Goal: Task Accomplishment & Management: Complete application form

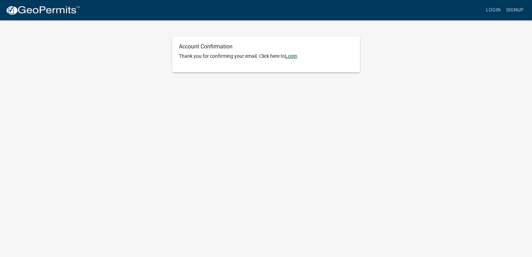
click at [295, 54] on link "Login" at bounding box center [291, 56] width 12 height 6
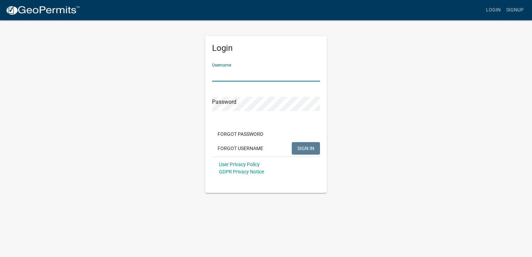
click at [247, 72] on input "Username" at bounding box center [266, 74] width 108 height 14
type input "pxidias"
click at [292, 142] on button "SIGN IN" at bounding box center [306, 148] width 28 height 13
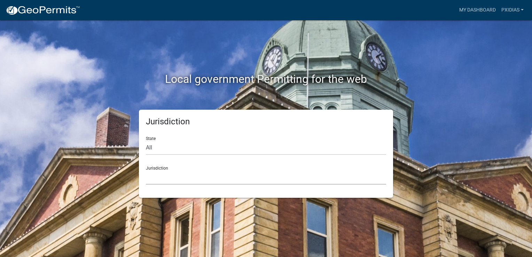
click at [162, 171] on select "[GEOGRAPHIC_DATA], [US_STATE] [GEOGRAPHIC_DATA], [US_STATE][PERSON_NAME][GEOGRA…" at bounding box center [266, 177] width 240 height 14
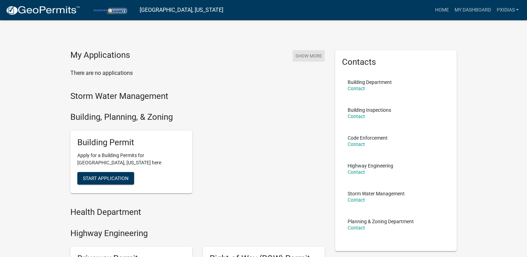
click at [310, 54] on button "Show More" at bounding box center [309, 55] width 32 height 11
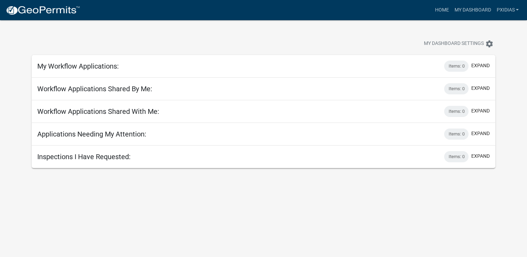
click at [350, 160] on div "Inspections I Have Requested: Items: 0 expand" at bounding box center [264, 157] width 464 height 23
click at [435, 10] on link "Home" at bounding box center [442, 9] width 20 height 13
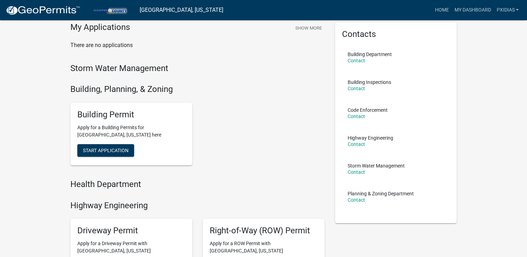
scroll to position [70, 0]
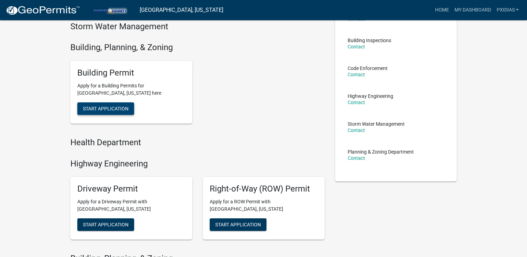
click at [117, 111] on span "Start Application" at bounding box center [106, 109] width 46 height 6
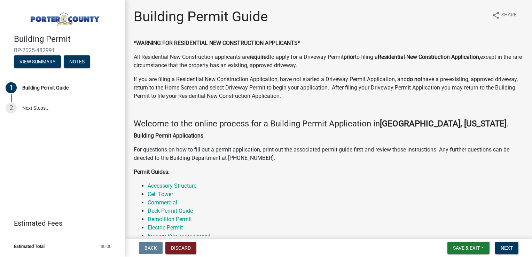
click at [71, 21] on img at bounding box center [64, 17] width 100 height 20
click at [178, 247] on button "Discard" at bounding box center [180, 248] width 31 height 13
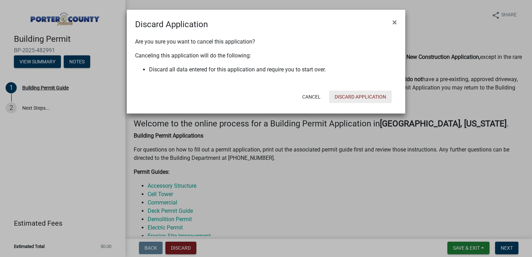
click at [358, 99] on button "Discard Application" at bounding box center [360, 97] width 63 height 13
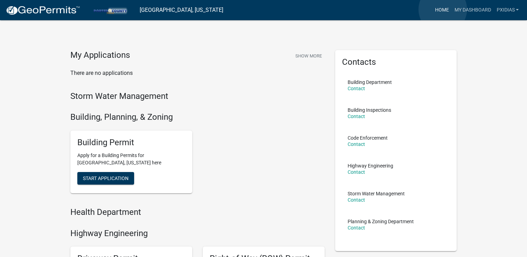
click at [443, 9] on link "Home" at bounding box center [442, 9] width 20 height 13
click at [307, 55] on button "Show More" at bounding box center [309, 55] width 32 height 11
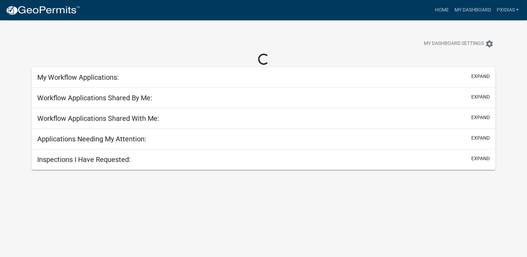
click at [176, 101] on div "Workflow Applications Shared By Me: expand" at bounding box center [264, 98] width 464 height 21
click at [476, 99] on button "expand" at bounding box center [480, 96] width 18 height 7
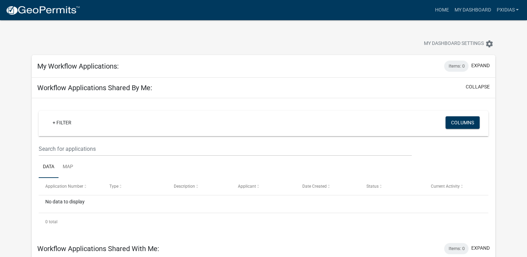
click at [488, 102] on div "+ Filter Columns Data Map Application Number Type Description Applicant Date Cr…" at bounding box center [264, 167] width 464 height 139
click at [482, 86] on button "collapse" at bounding box center [478, 86] width 24 height 7
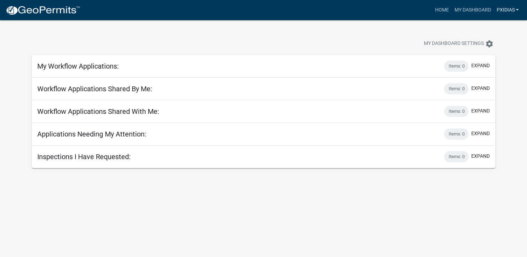
click at [510, 8] on link "pxidias" at bounding box center [507, 9] width 28 height 13
click at [480, 29] on link "Account" at bounding box center [494, 28] width 56 height 17
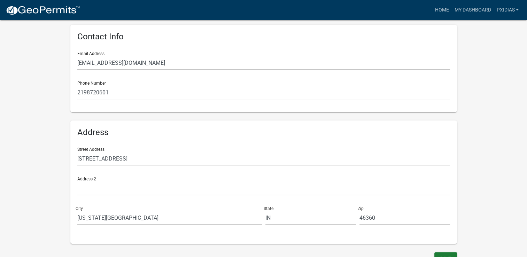
scroll to position [148, 0]
